Goal: Navigation & Orientation: Understand site structure

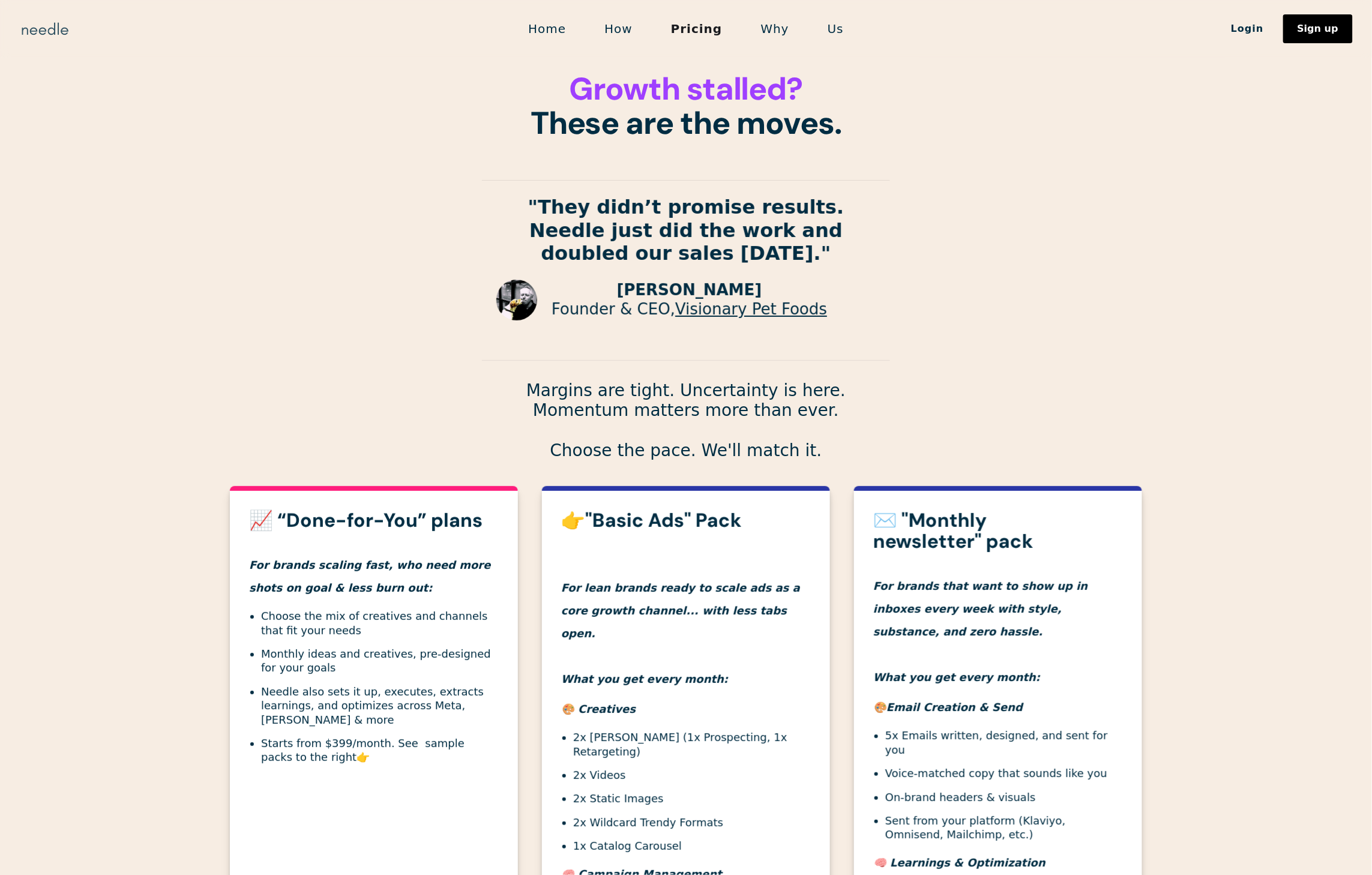
click at [38, 33] on img "home" at bounding box center [45, 29] width 51 height 19
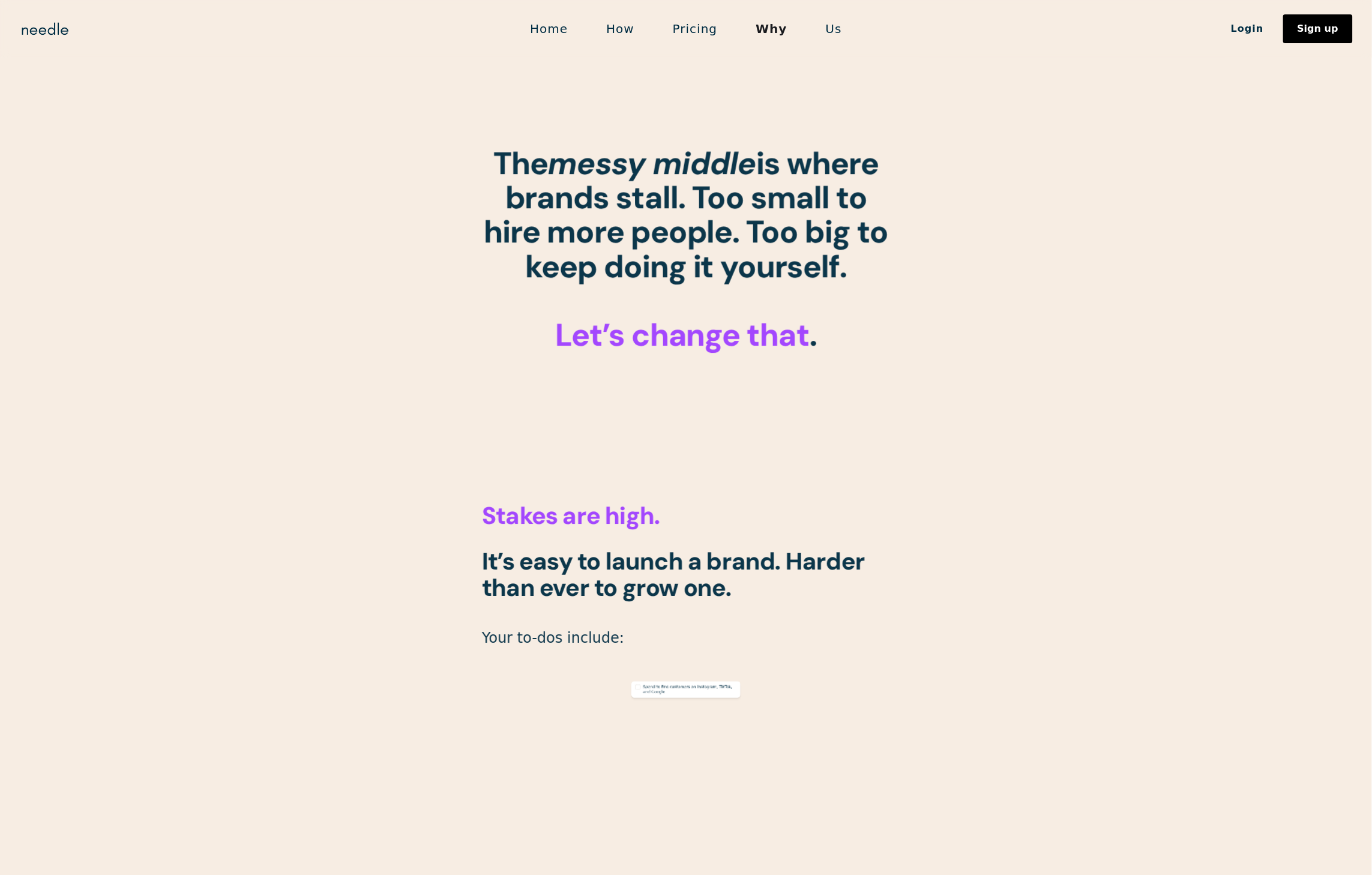
click at [832, 29] on link "Us" at bounding box center [834, 28] width 55 height 25
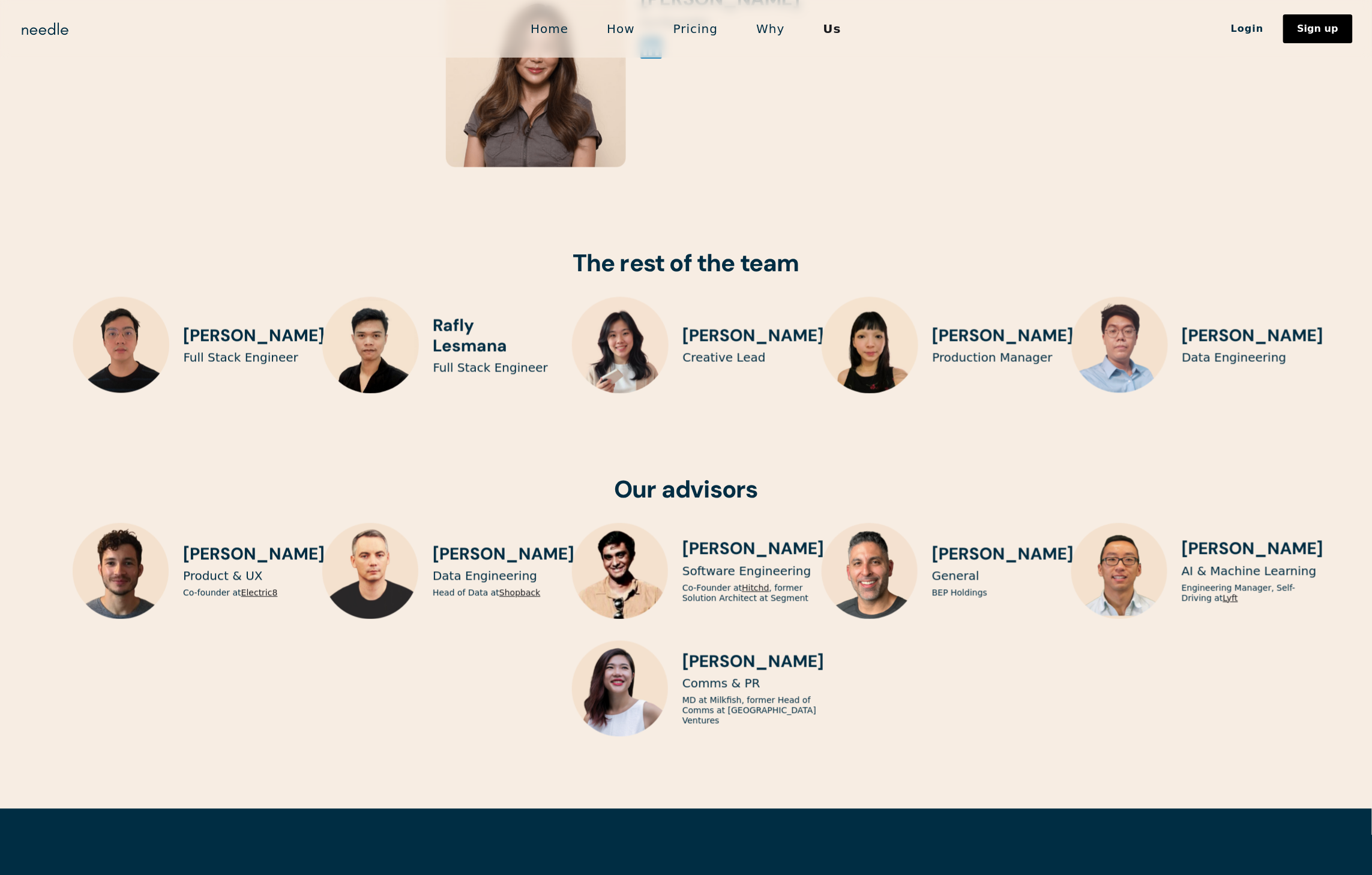
scroll to position [2804, 0]
